Goal: Entertainment & Leisure: Consume media (video, audio)

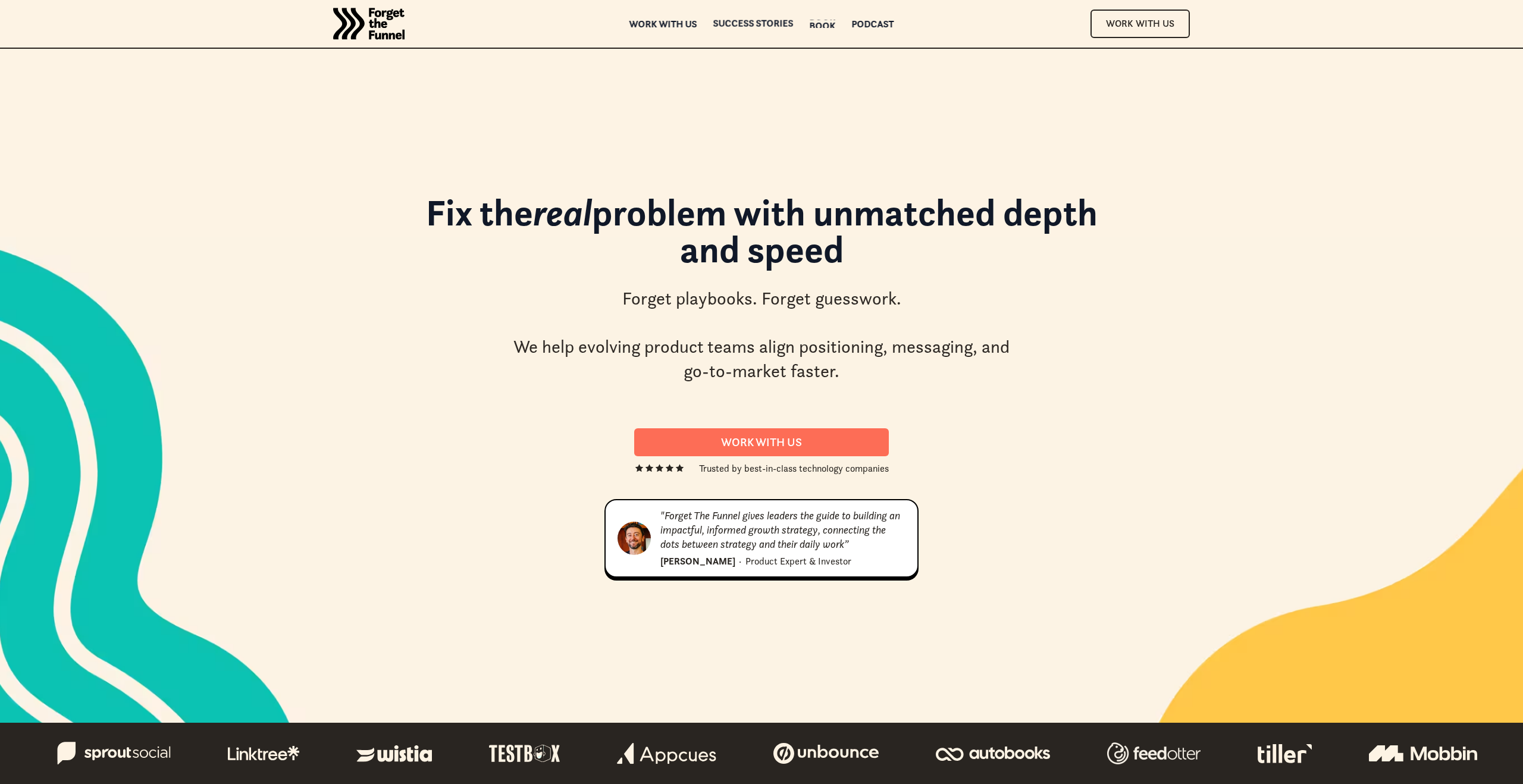
click at [873, 28] on div "Podcast" at bounding box center [873, 32] width 42 height 8
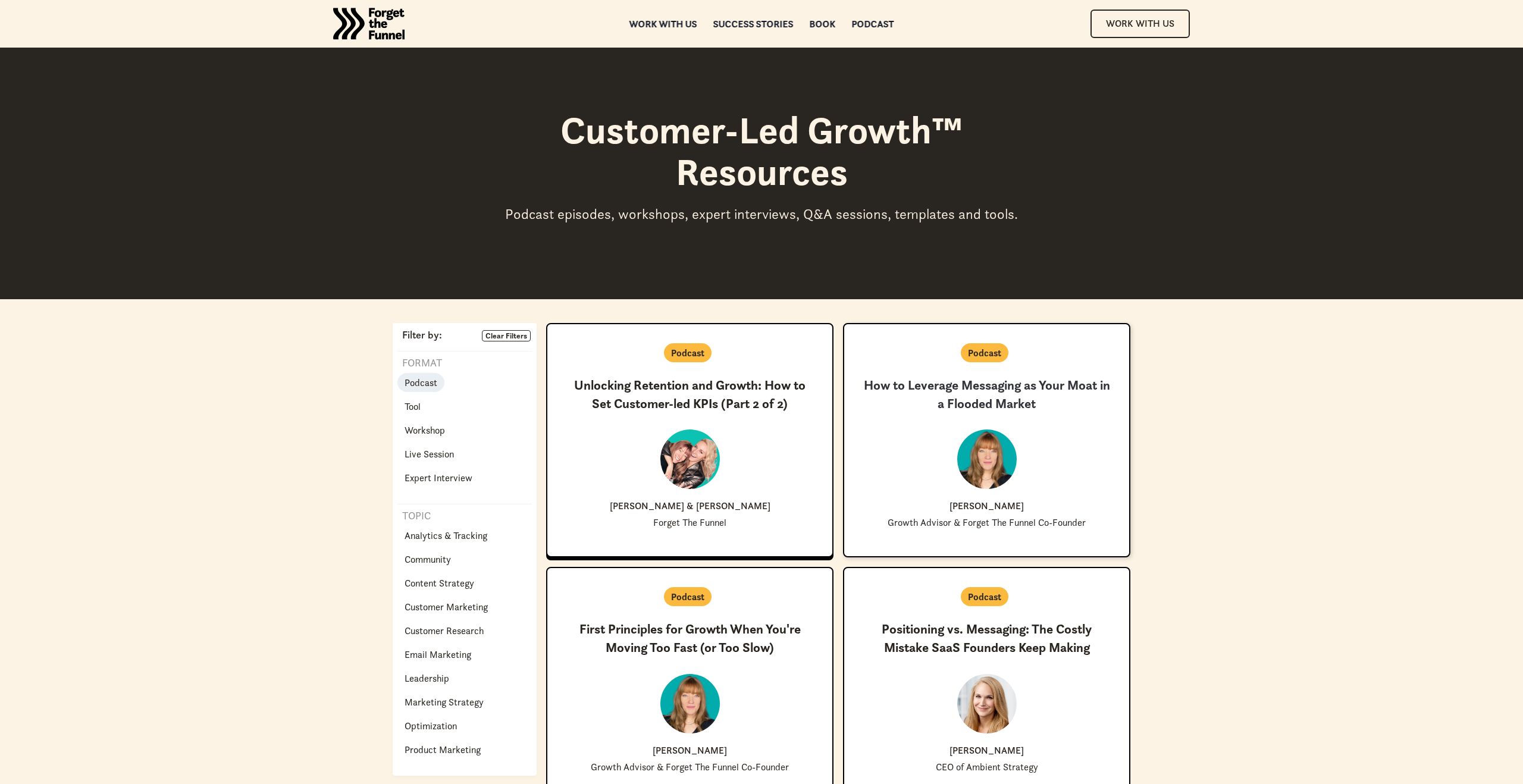
click at [992, 393] on h3 "How to Leverage Messaging as Your Moat in a Flooded Market" at bounding box center [987, 394] width 247 height 37
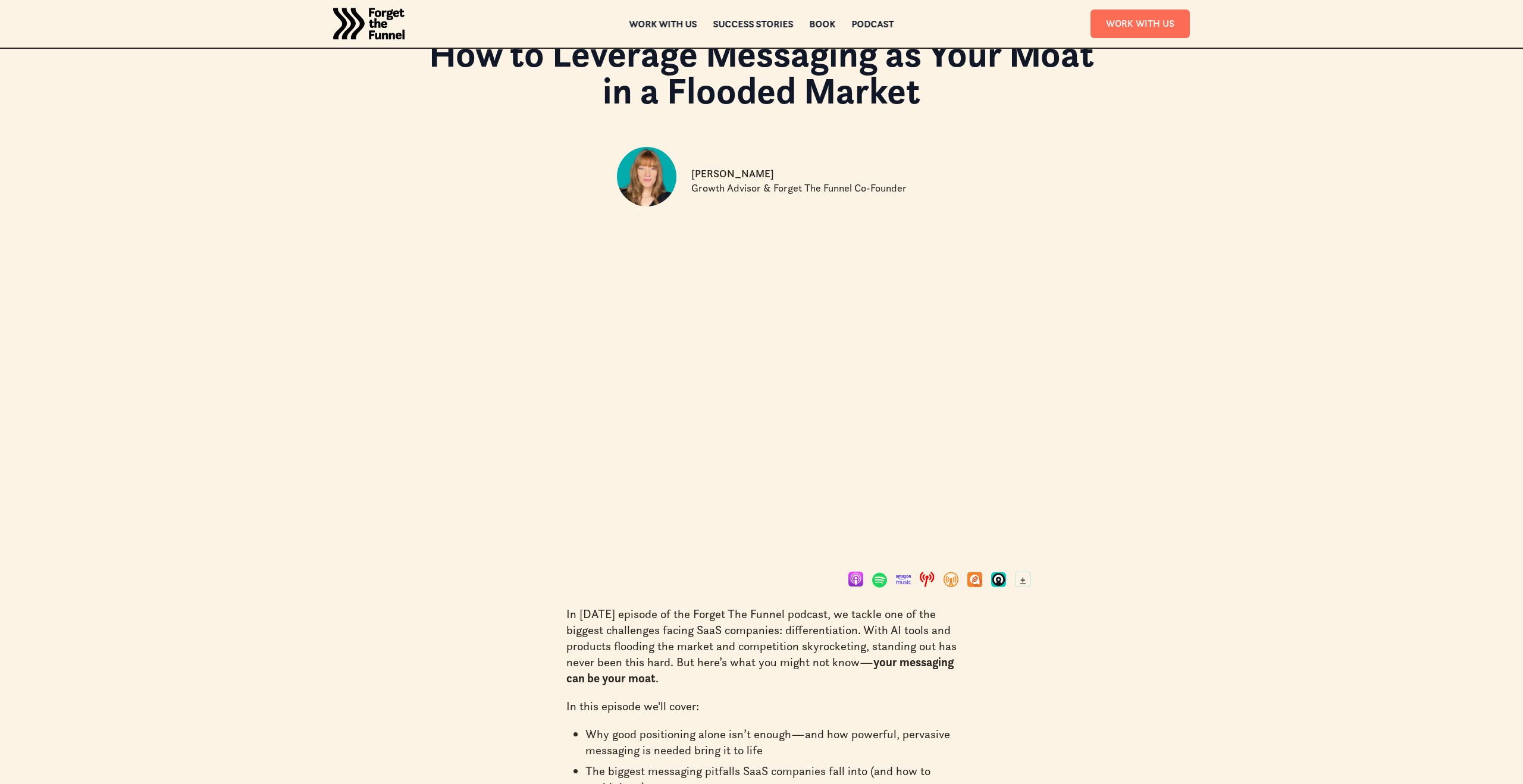
scroll to position [73, 0]
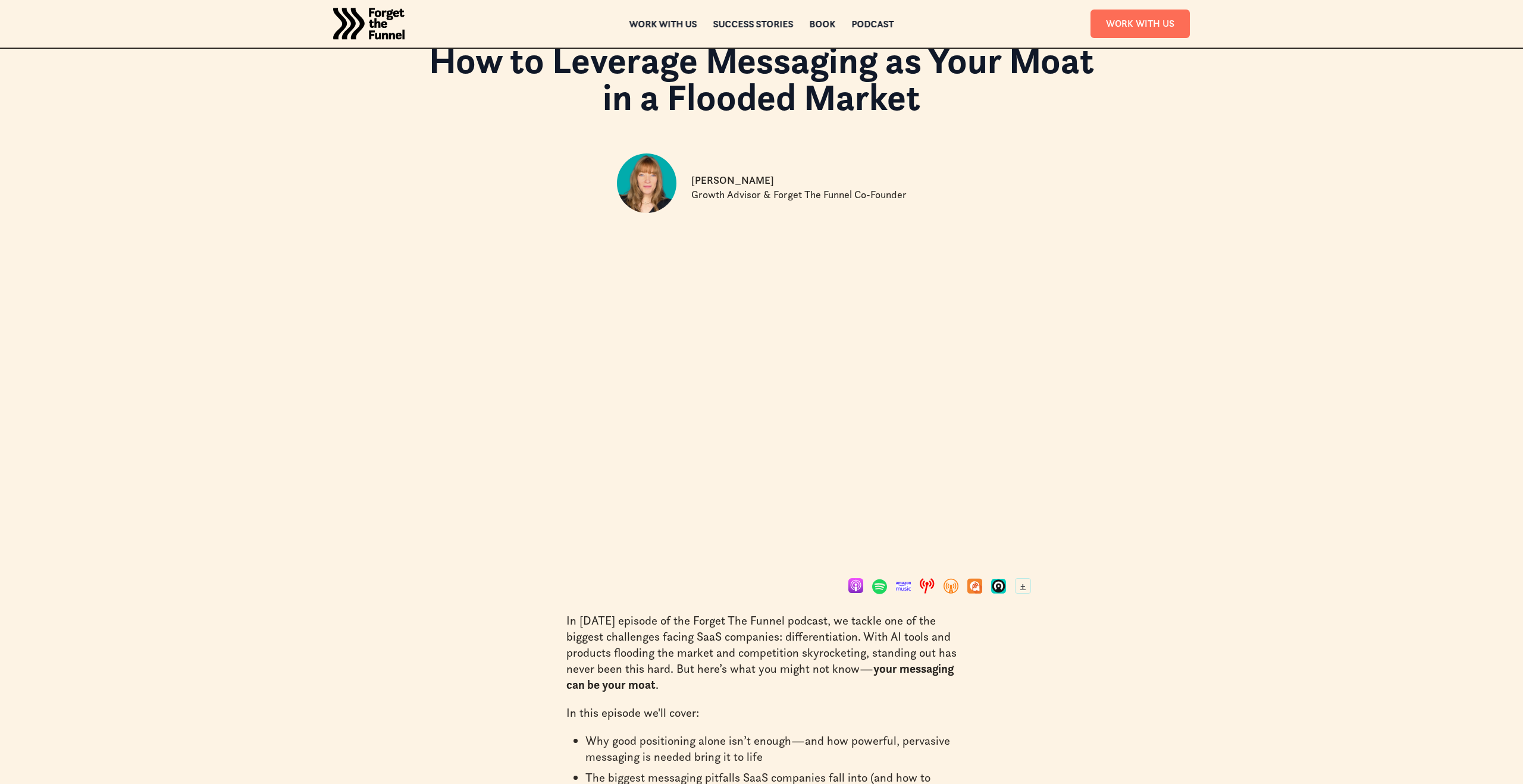
drag, startPoint x: 731, startPoint y: 587, endPoint x: 1018, endPoint y: 587, distance: 287.0
click at [1018, 587] on div "+ X Listen to this podcast on Apple Podcasts Spotify Amazon Music Podcast Index…" at bounding box center [762, 587] width 557 height 18
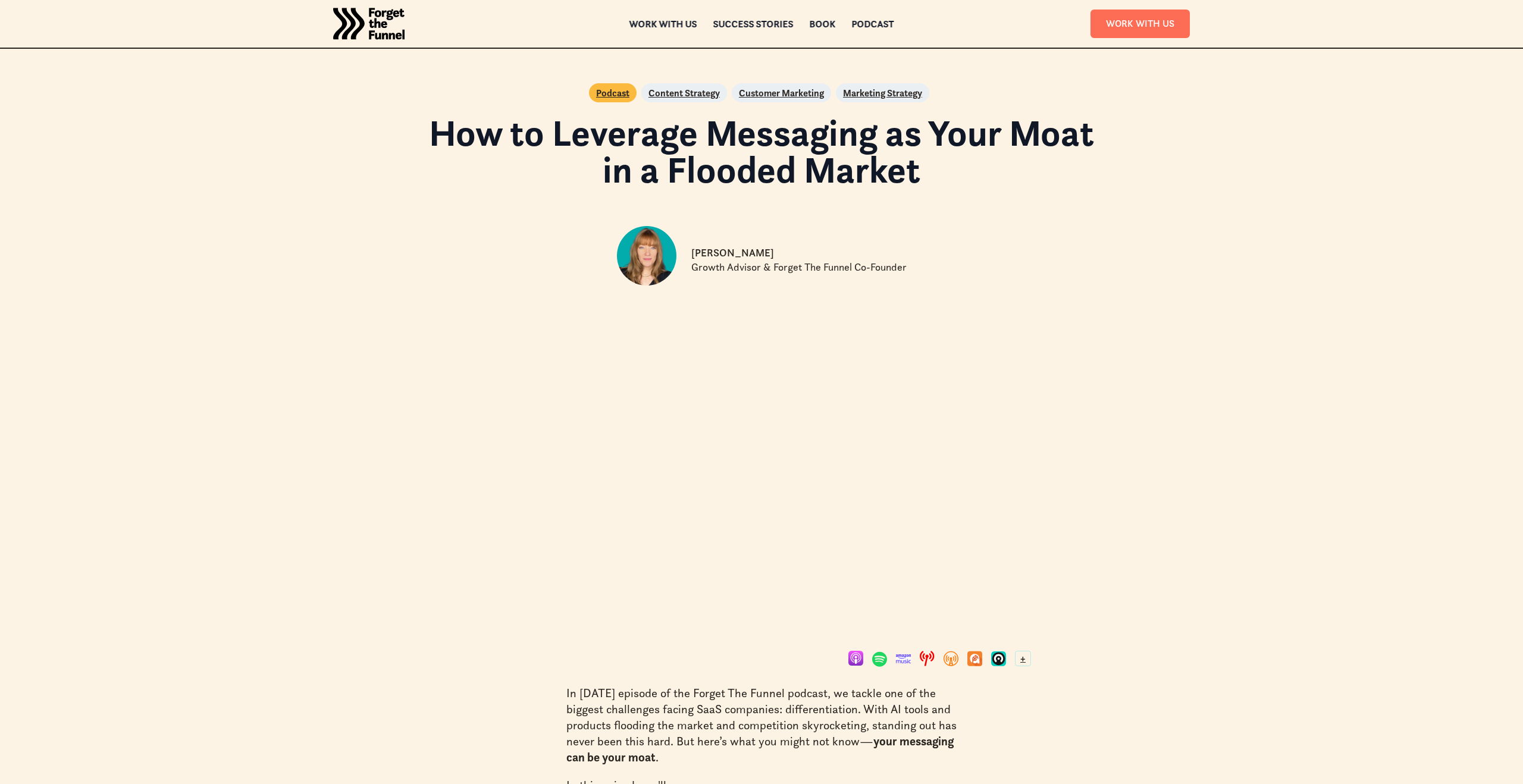
scroll to position [252, 0]
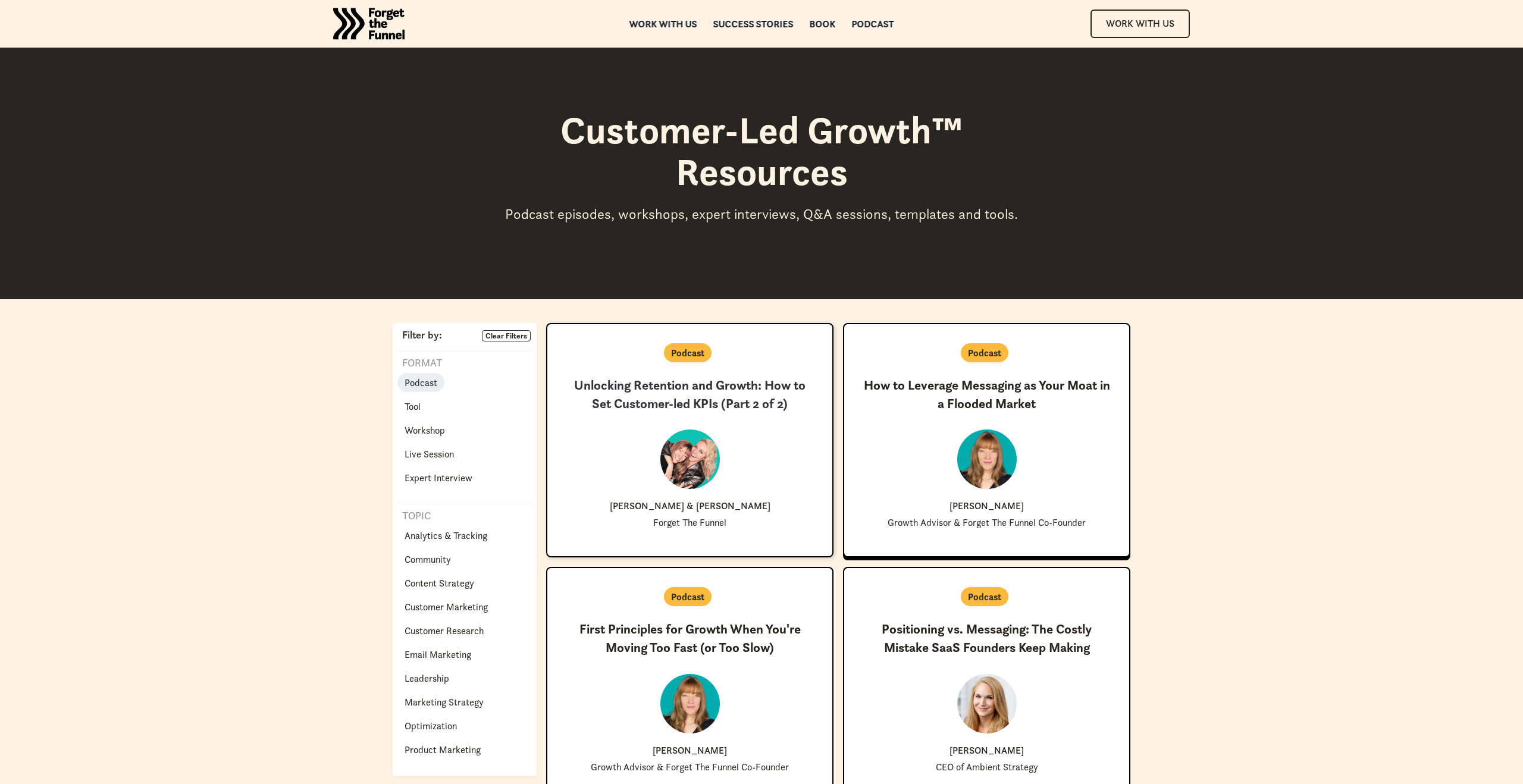
click at [699, 465] on div at bounding box center [691, 459] width 60 height 60
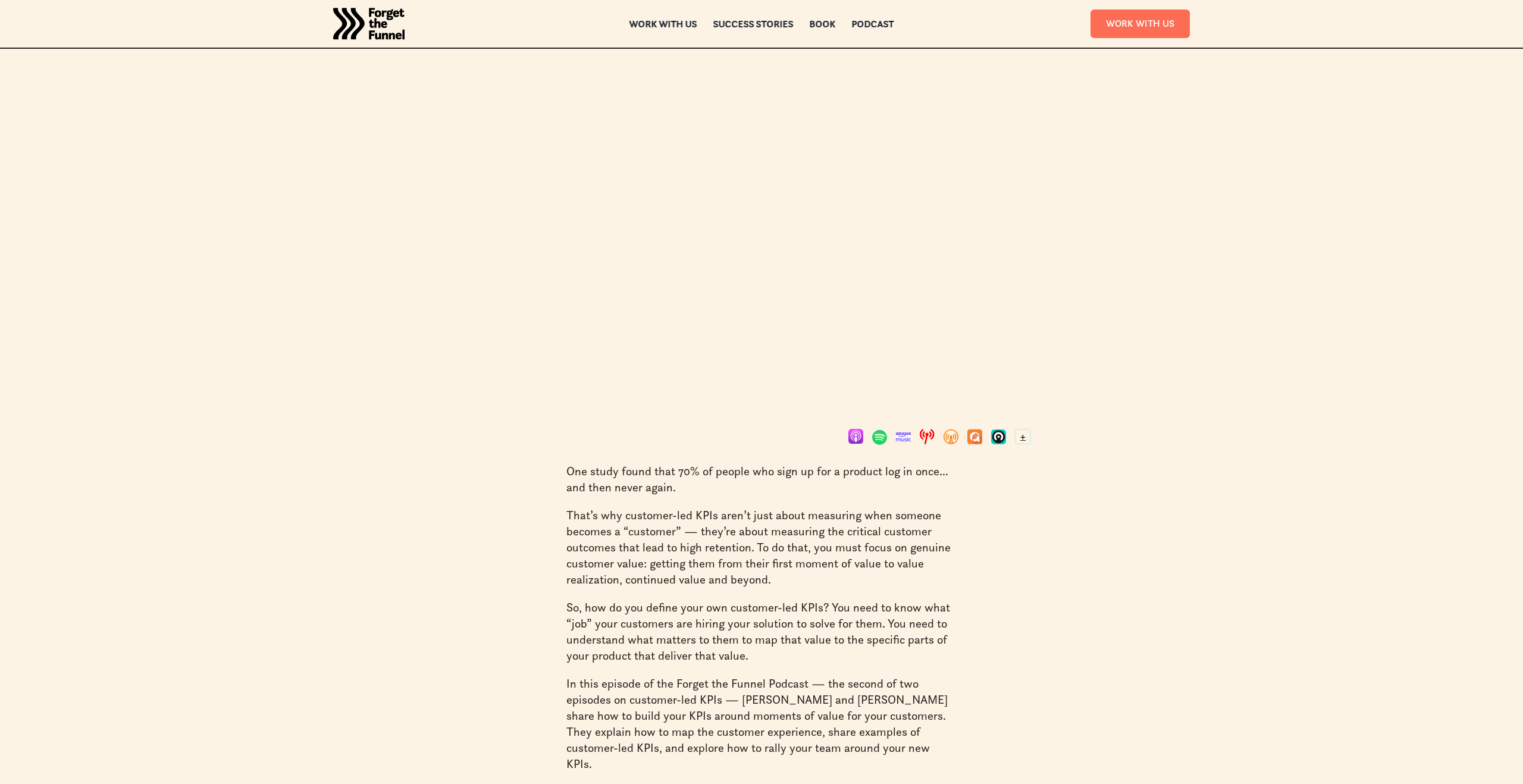
scroll to position [244, 0]
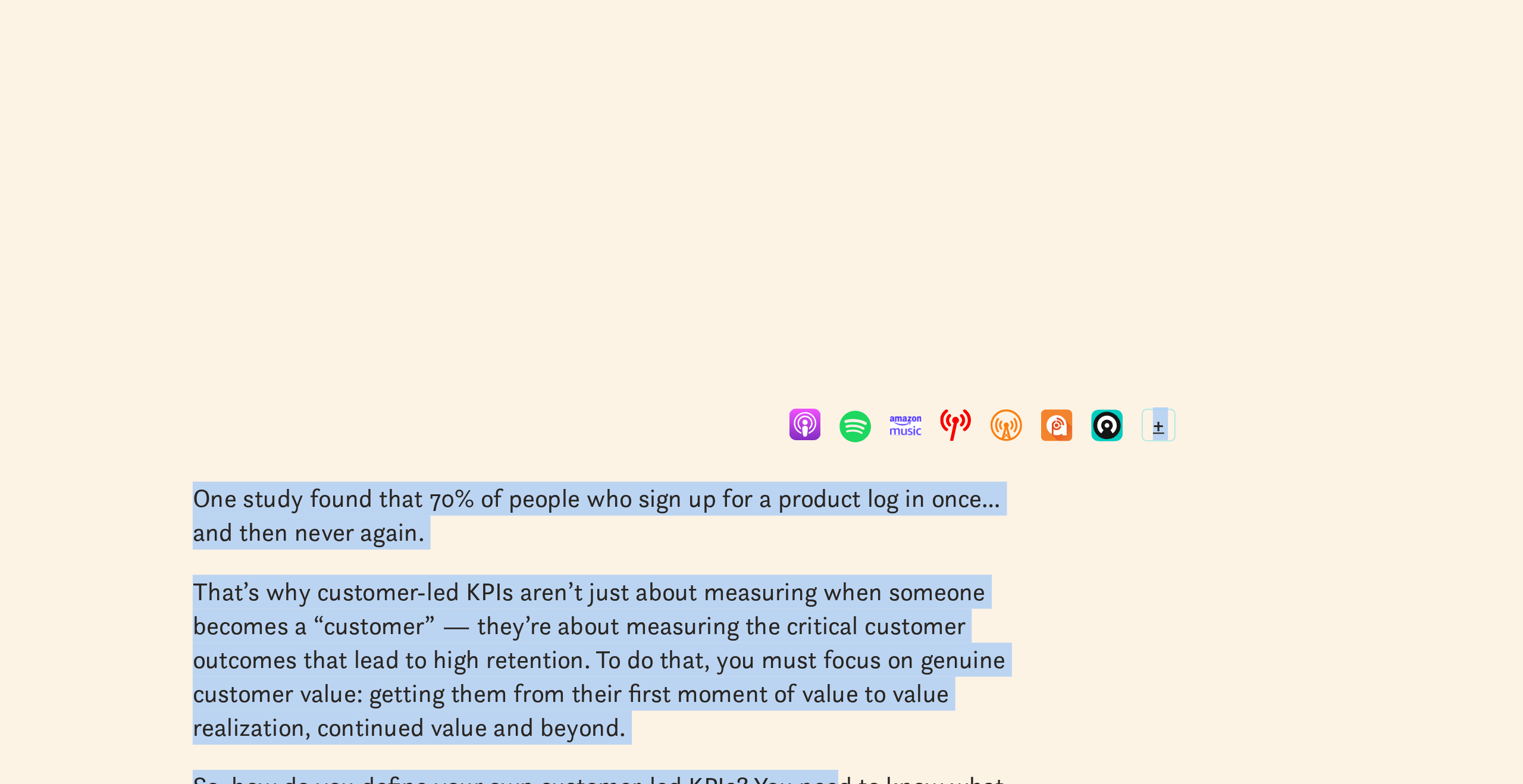
drag, startPoint x: 825, startPoint y: 531, endPoint x: 868, endPoint y: 706, distance: 180.2
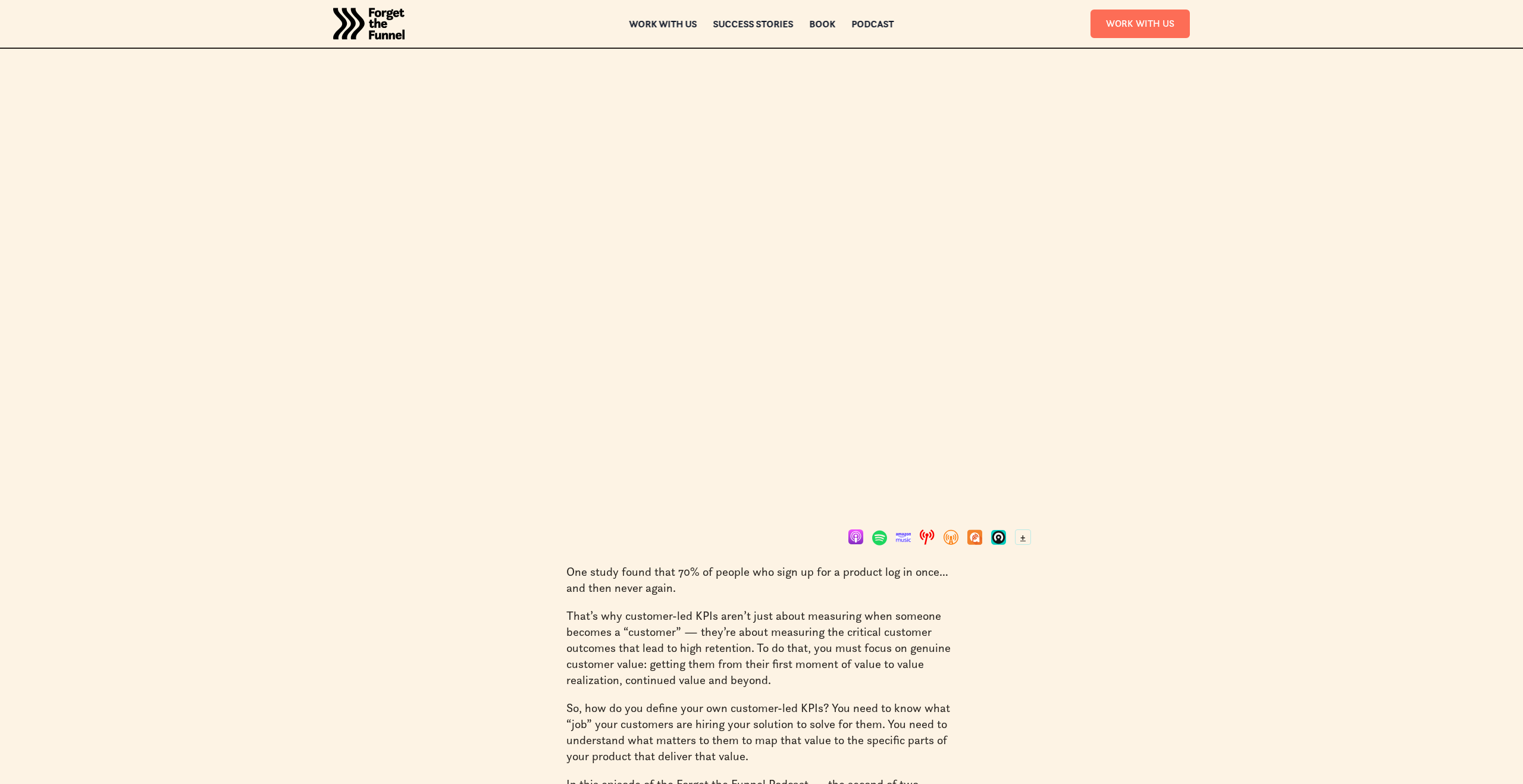
click at [766, 610] on p "That’s why customer-led KPIs aren’t just about measuring when someone becomes a…" at bounding box center [761, 648] width 391 height 80
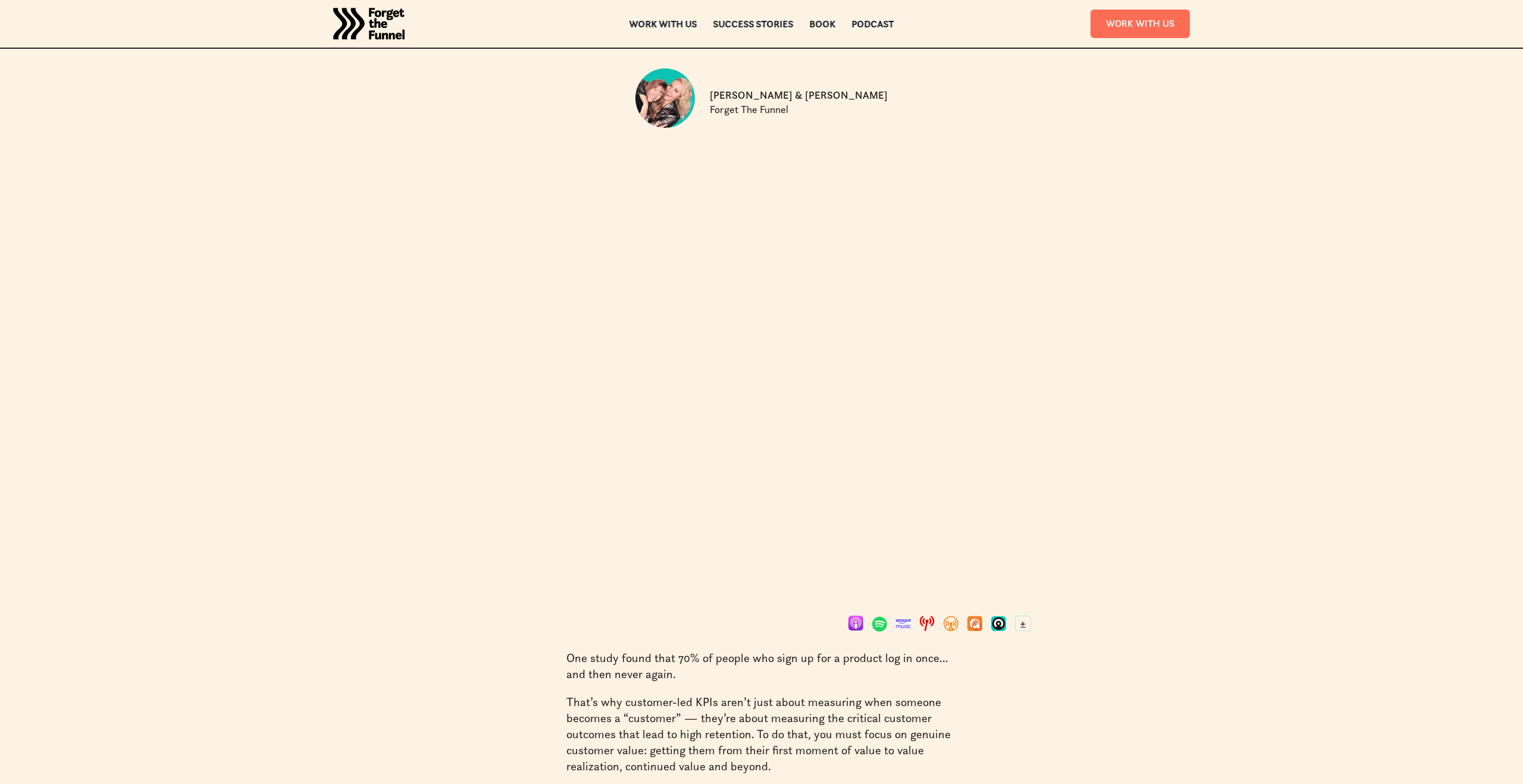
scroll to position [0, 0]
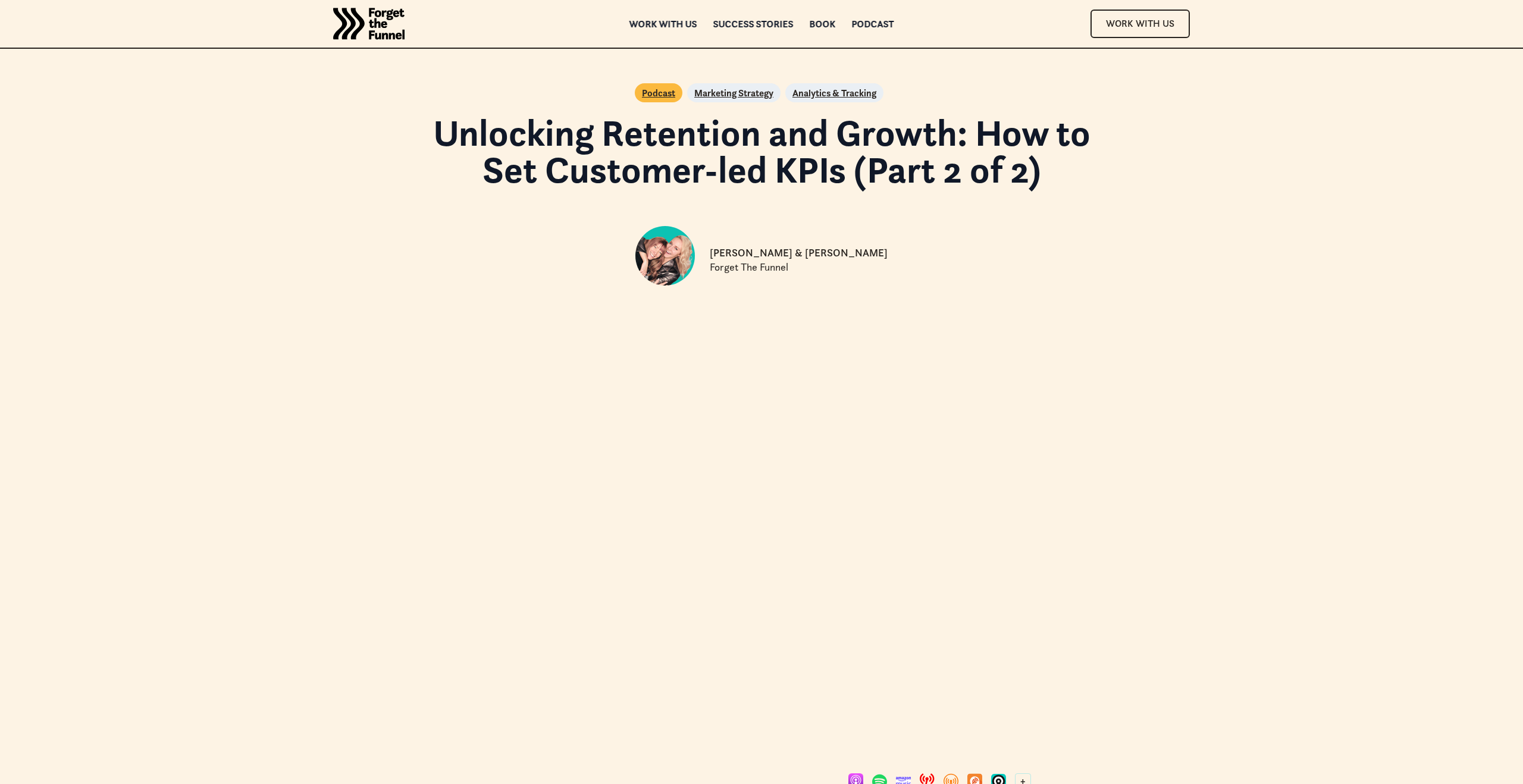
click at [869, 28] on div "Podcast" at bounding box center [873, 32] width 42 height 8
